Goal: Information Seeking & Learning: Find contact information

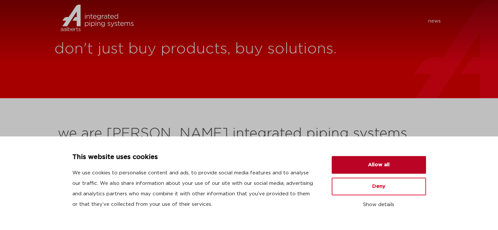
click at [386, 165] on button "Allow all" at bounding box center [378, 165] width 94 height 18
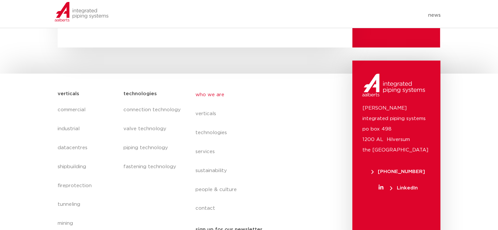
scroll to position [2768, 0]
click at [208, 199] on link "contact" at bounding box center [255, 206] width 120 height 15
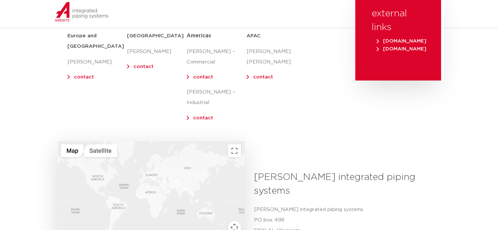
scroll to position [98, 0]
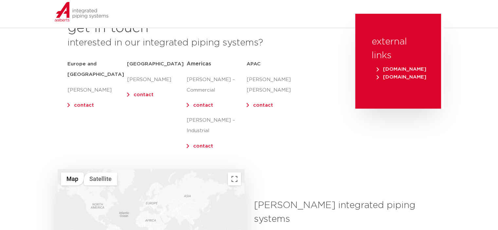
click at [82, 103] on link "contact" at bounding box center [84, 105] width 20 height 5
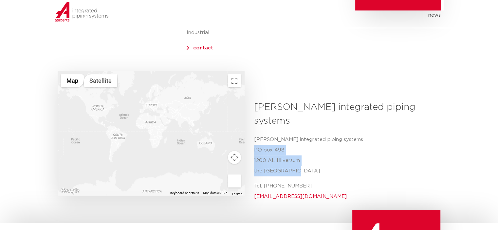
drag, startPoint x: 300, startPoint y: 147, endPoint x: 253, endPoint y: 128, distance: 50.9
click at [253, 128] on div "Aalberts integrated piping systems Aalberts integrated piping systems PO box 49…" at bounding box center [344, 153] width 191 height 106
copy p "PO box 498 1200 AL Hilversum the Netherlands"
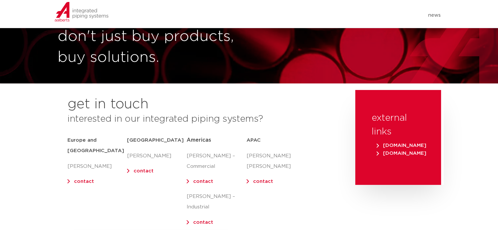
scroll to position [0, 0]
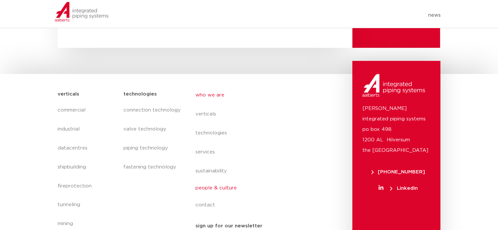
scroll to position [2768, 0]
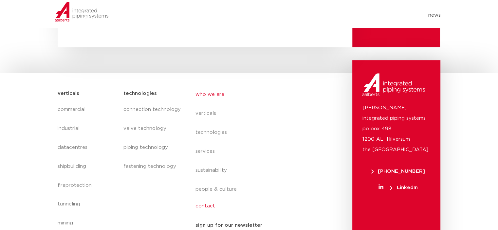
click at [208, 199] on link "contact" at bounding box center [255, 206] width 120 height 15
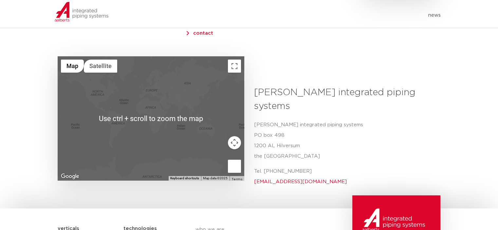
scroll to position [262, 0]
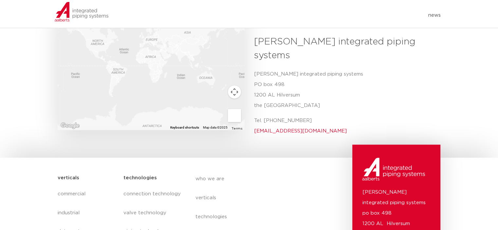
drag, startPoint x: 321, startPoint y: 97, endPoint x: 272, endPoint y: 96, distance: 48.4
click at [272, 116] on p "Tel. +31 (0) 35 6884 211 info@aalberts-ips.com" at bounding box center [345, 126] width 182 height 21
copy p "(0) 35 6884 211"
